Goal: Consume media (video, audio)

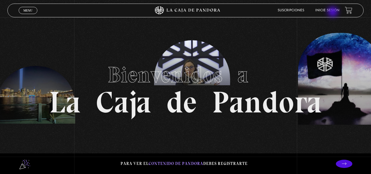
click at [333, 12] on li "Inicie sesión" at bounding box center [327, 10] width 24 height 9
click at [326, 10] on link "Inicie sesión" at bounding box center [327, 10] width 24 height 3
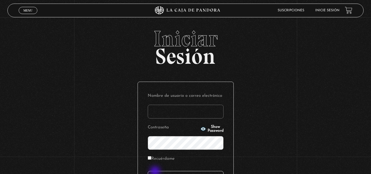
type input "[EMAIL_ADDRESS][DOMAIN_NAME]"
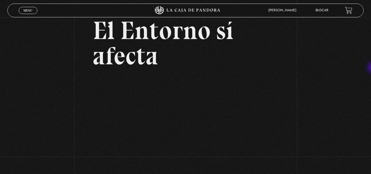
scroll to position [37, 0]
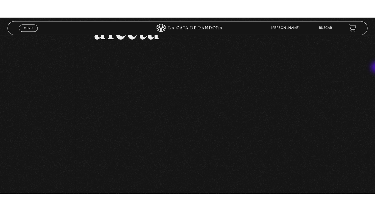
scroll to position [72, 0]
